Goal: Find specific page/section: Find specific page/section

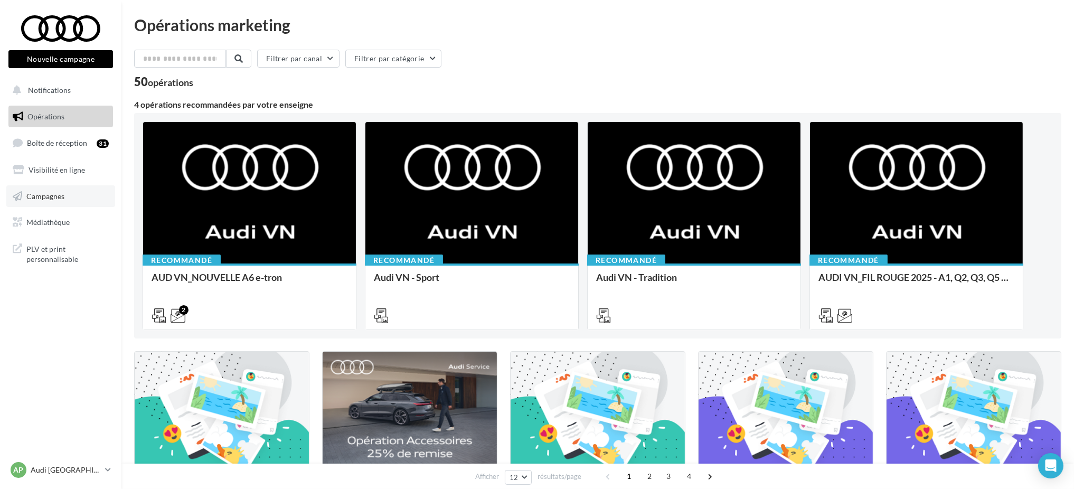
click at [64, 197] on link "Campagnes" at bounding box center [60, 196] width 109 height 22
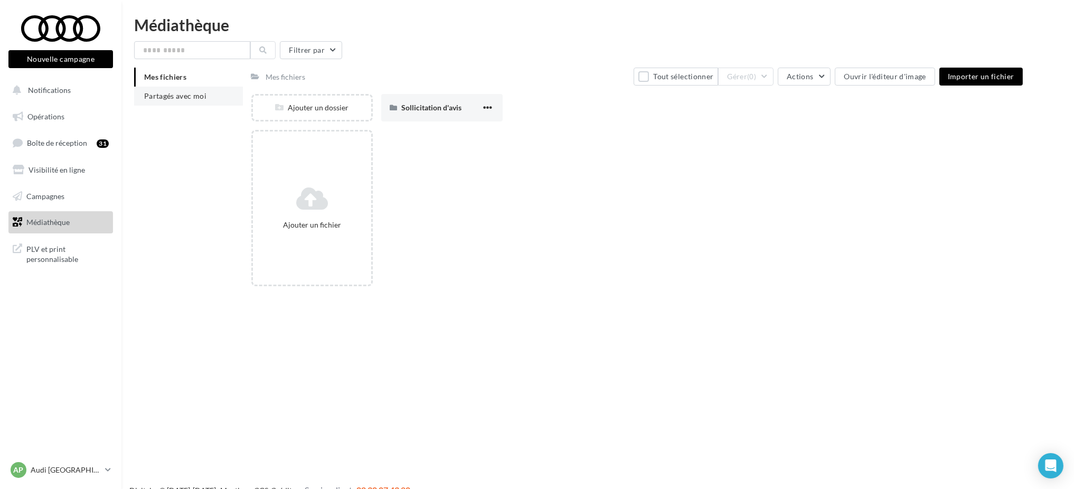
click at [160, 100] on span "Partagés avec moi" at bounding box center [175, 95] width 62 height 9
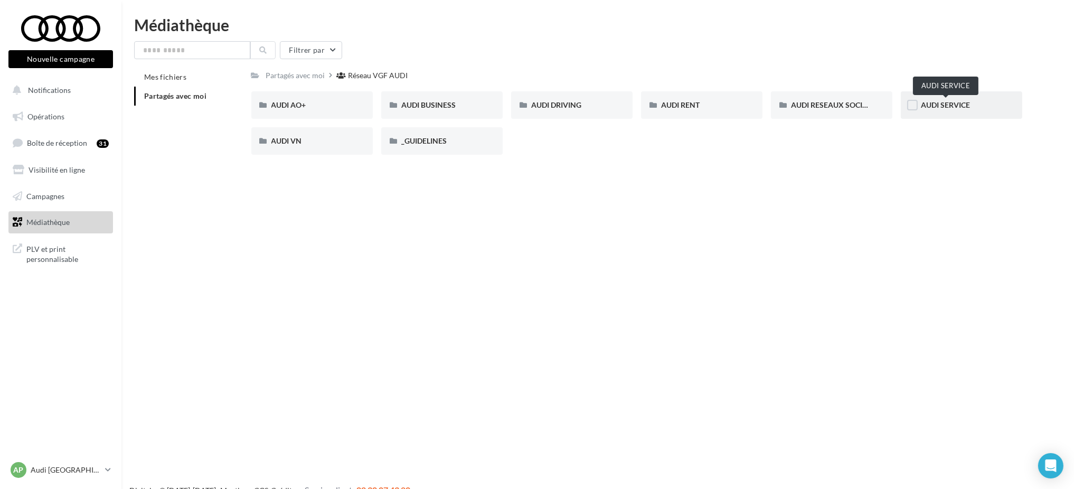
click at [931, 102] on span "AUDI SERVICE" at bounding box center [945, 104] width 49 height 9
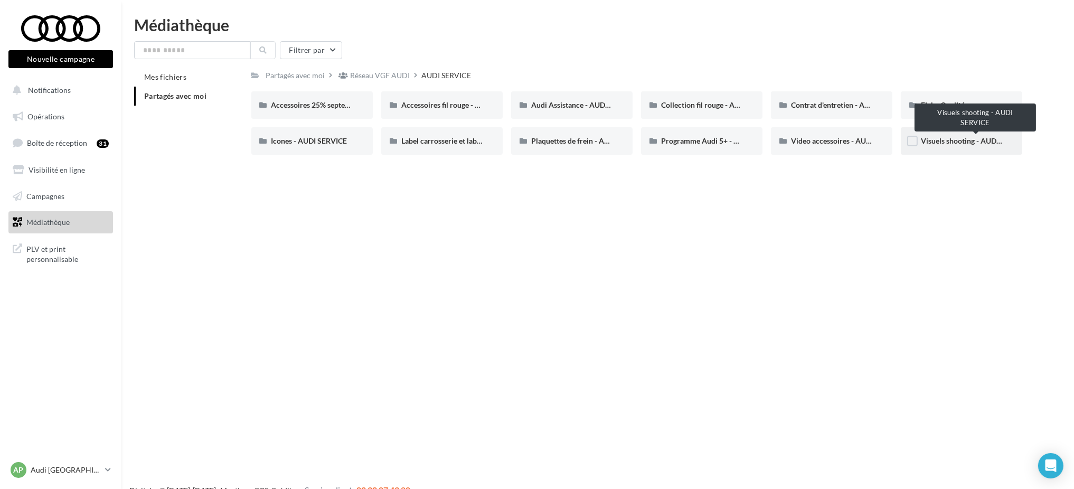
click at [938, 138] on span "Visuels shooting - AUDI SERVICE" at bounding box center [975, 140] width 109 height 9
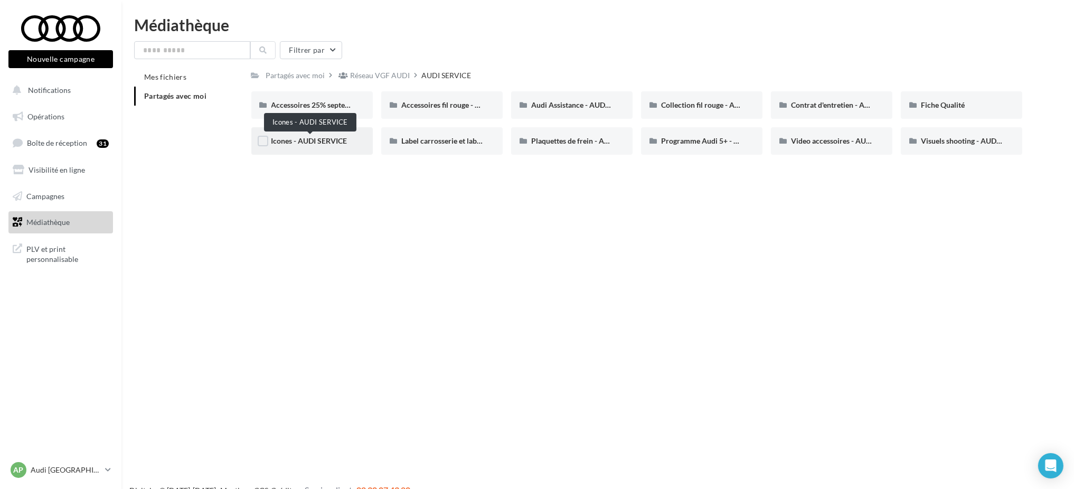
click at [321, 143] on span "Icones - AUDI SERVICE" at bounding box center [309, 140] width 76 height 9
